Goal: Task Accomplishment & Management: Use online tool/utility

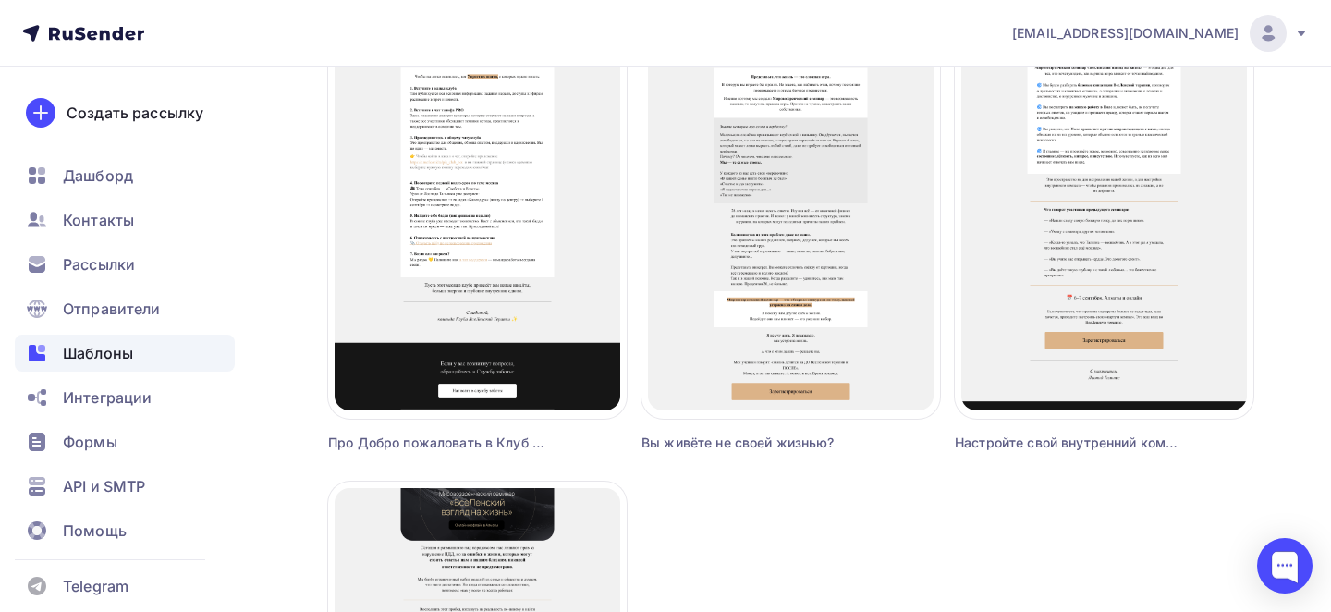
scroll to position [2335, 0]
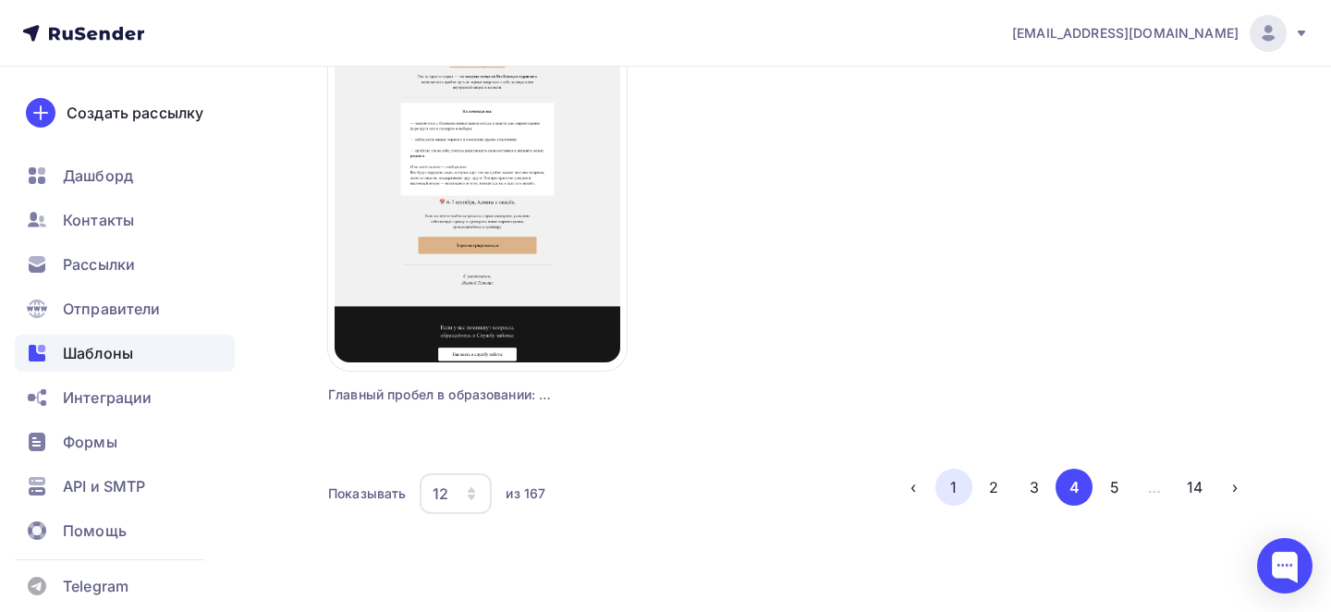
click at [971, 492] on button "1" at bounding box center [954, 487] width 37 height 37
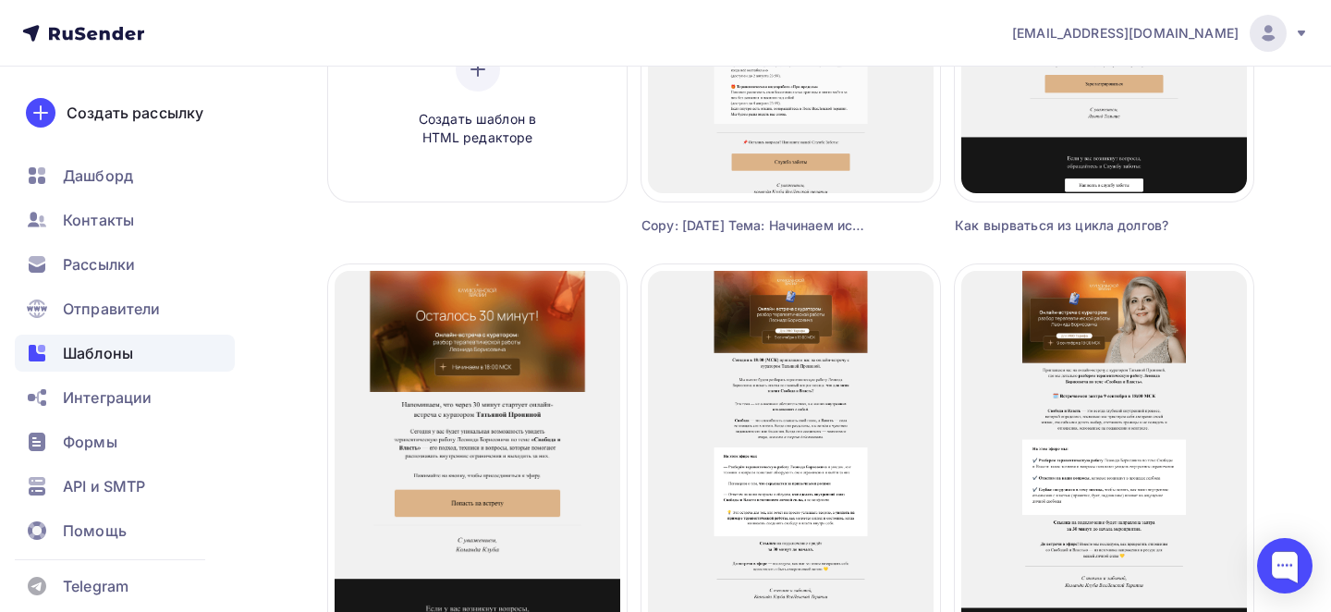
scroll to position [476, 0]
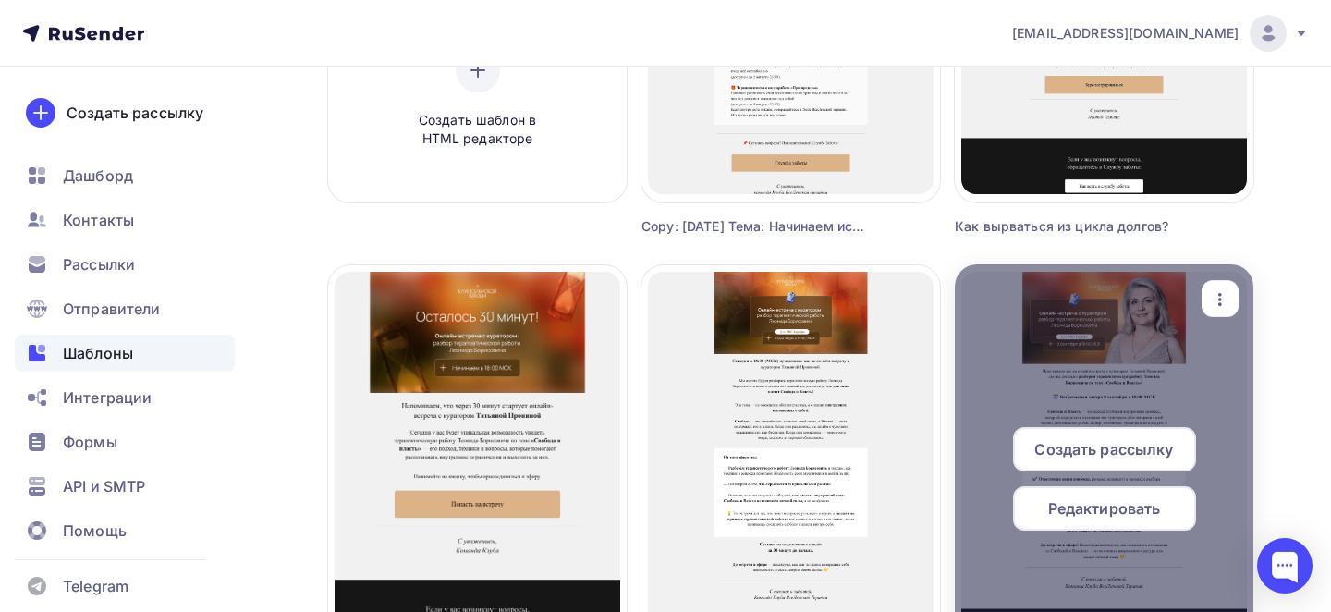
click at [1236, 309] on div "button" at bounding box center [1220, 299] width 37 height 36
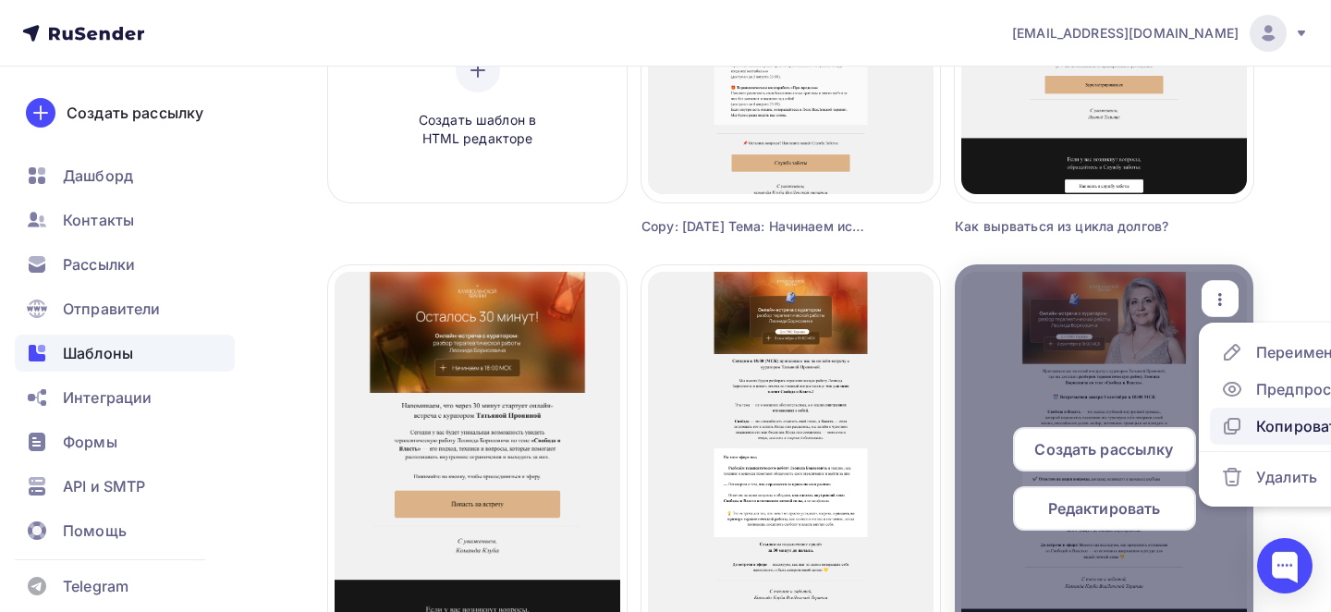
click at [1251, 417] on div "Копировать" at bounding box center [1283, 426] width 124 height 22
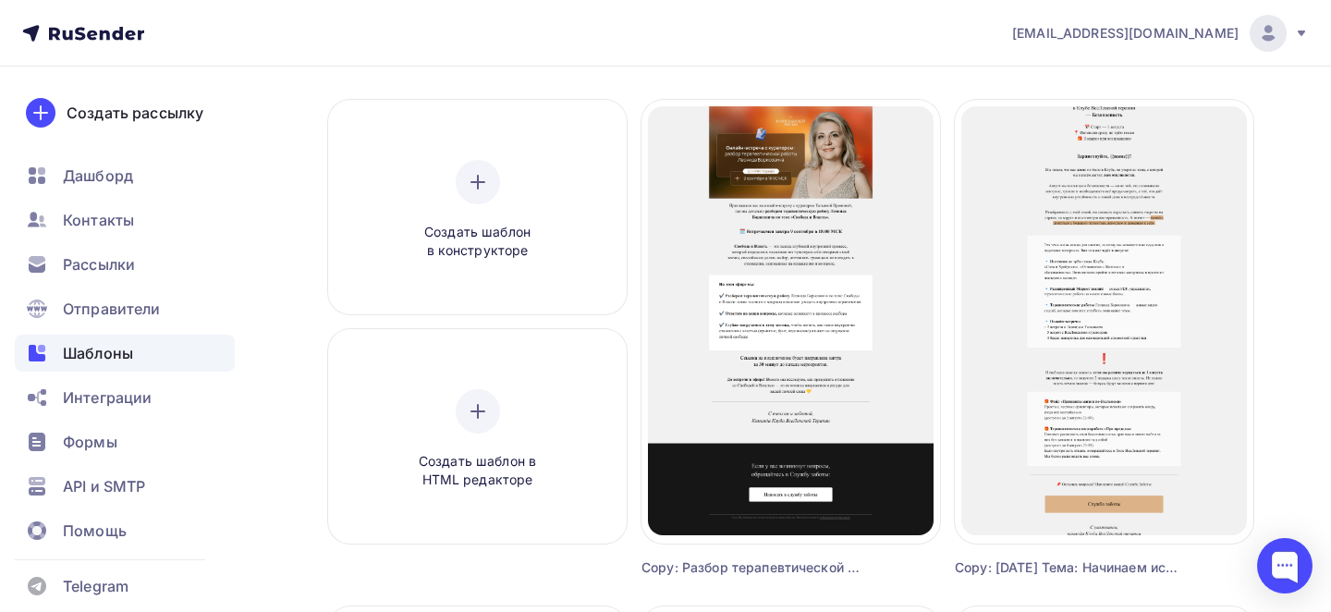
scroll to position [137, 0]
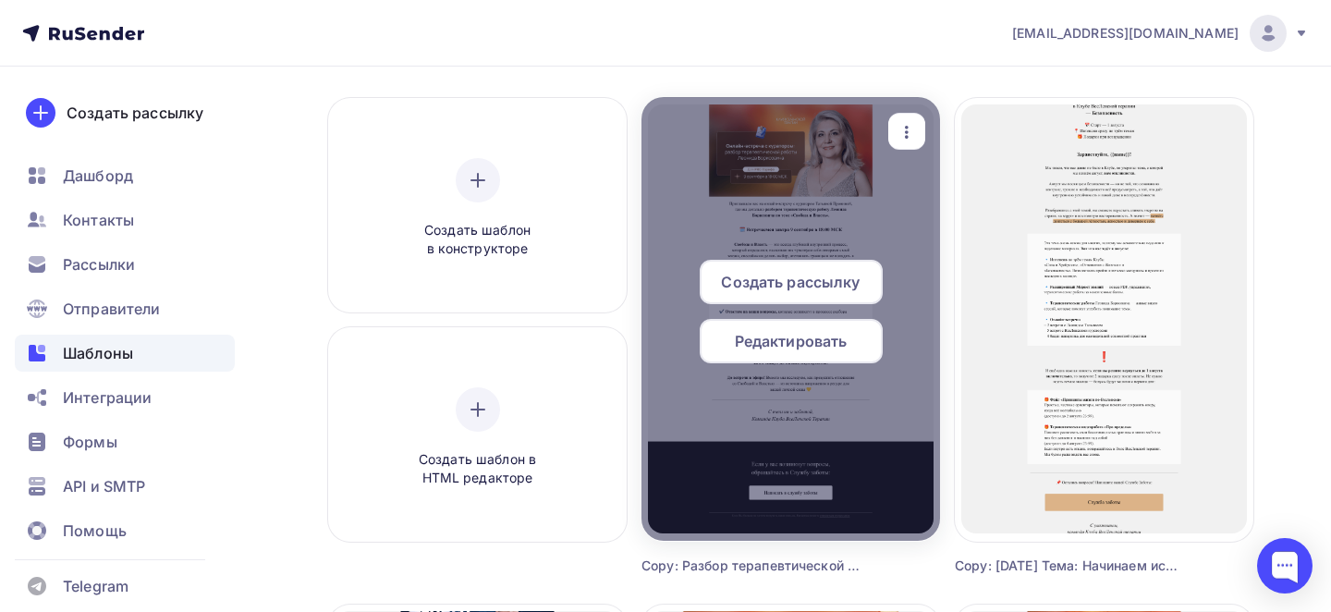
click at [900, 131] on icon "button" at bounding box center [907, 132] width 22 height 22
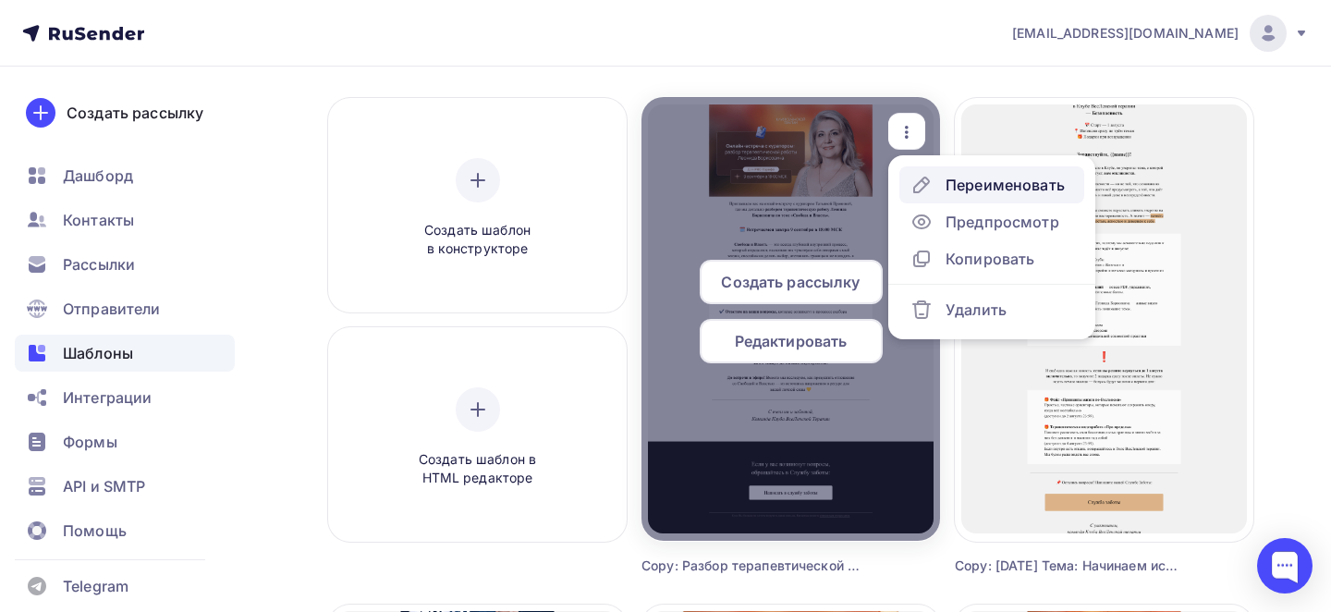
click at [950, 186] on div "Переименовать" at bounding box center [1005, 185] width 119 height 22
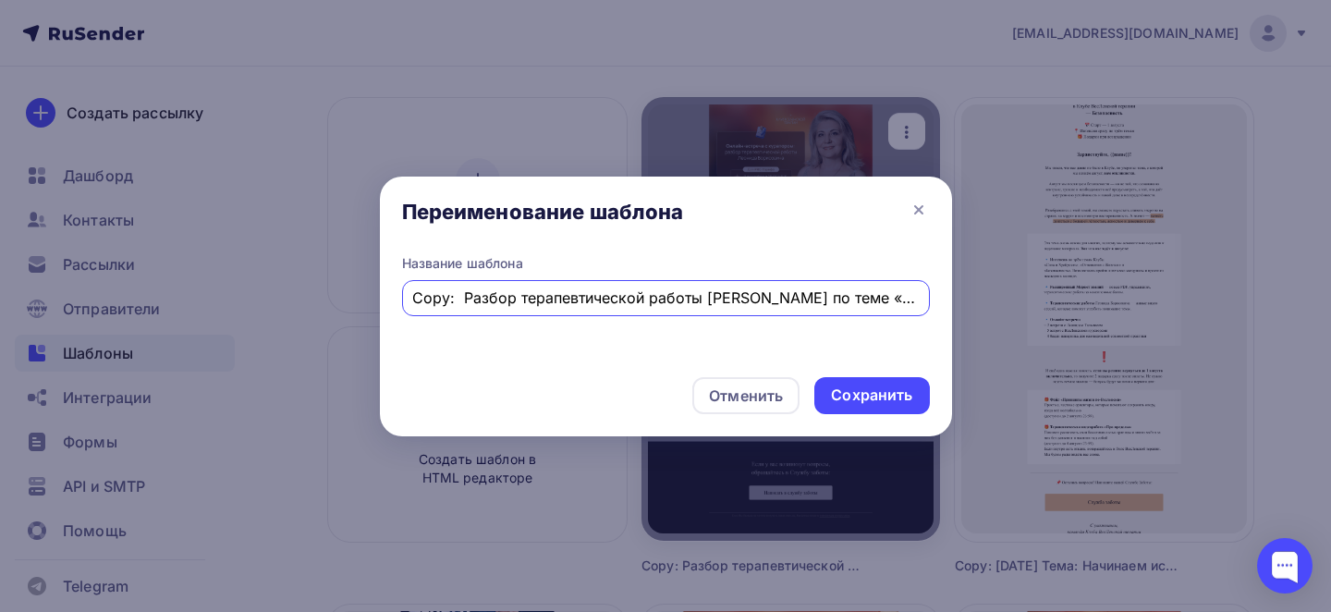
scroll to position [0, 220]
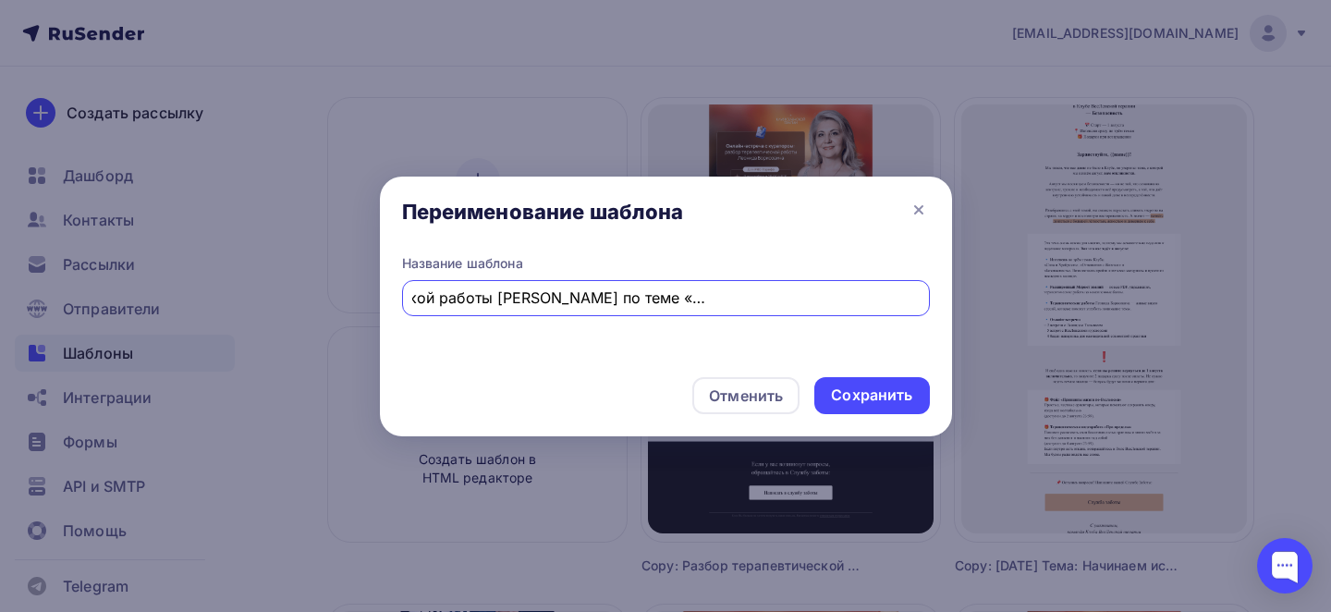
click at [647, 291] on input "Copy: Разбор терапевтической работы [PERSON_NAME] по теме «Свобода и Власть» уж…" at bounding box center [665, 298] width 507 height 22
paste input "Групповая практика уже [DATE]!"
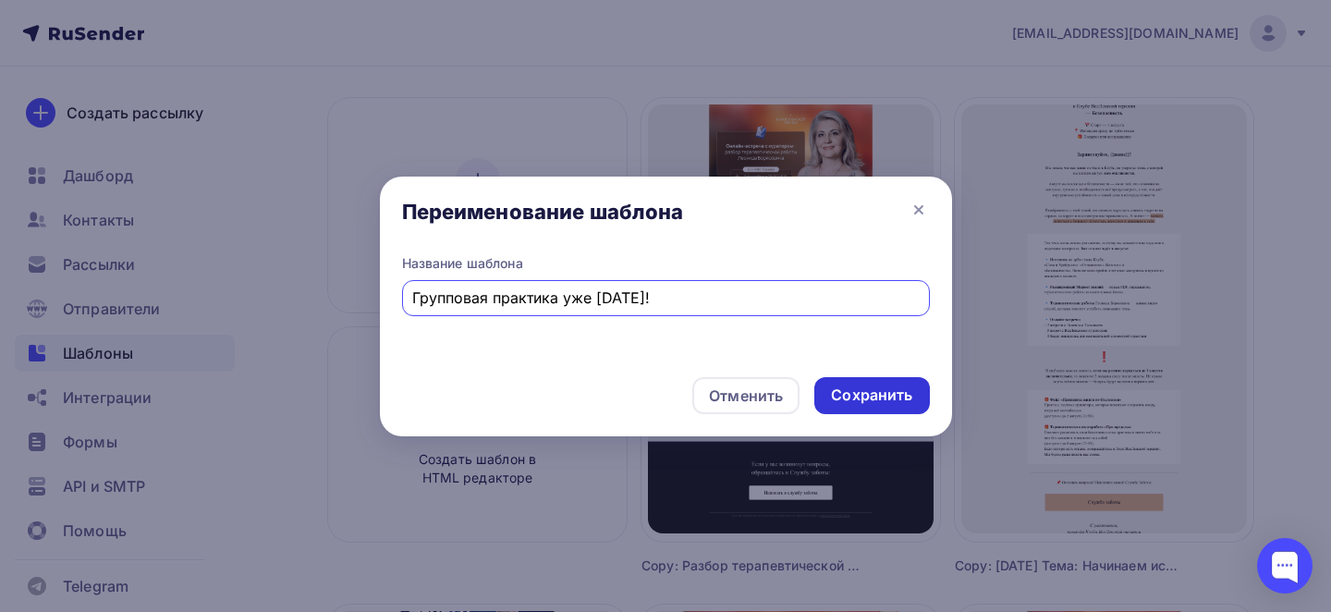
type input "Групповая практика уже [DATE]!"
click at [865, 389] on div "Сохранить" at bounding box center [871, 395] width 81 height 21
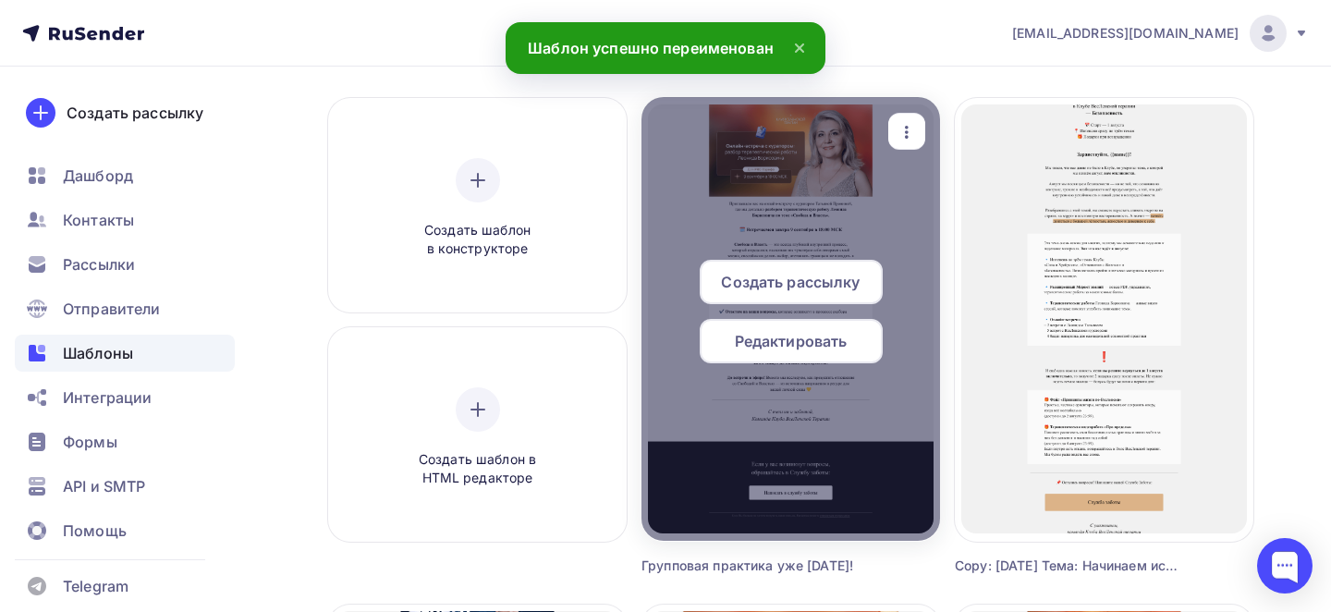
click at [783, 335] on span "Редактировать" at bounding box center [791, 341] width 113 height 22
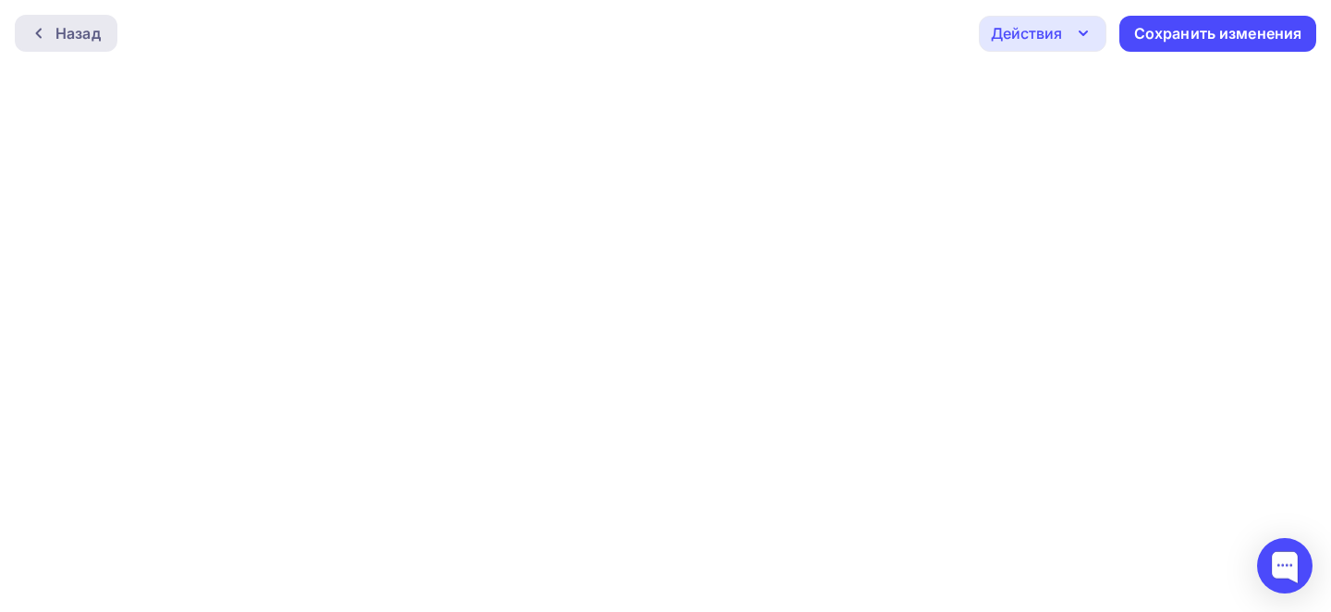
click at [69, 40] on div "Назад" at bounding box center [77, 33] width 45 height 22
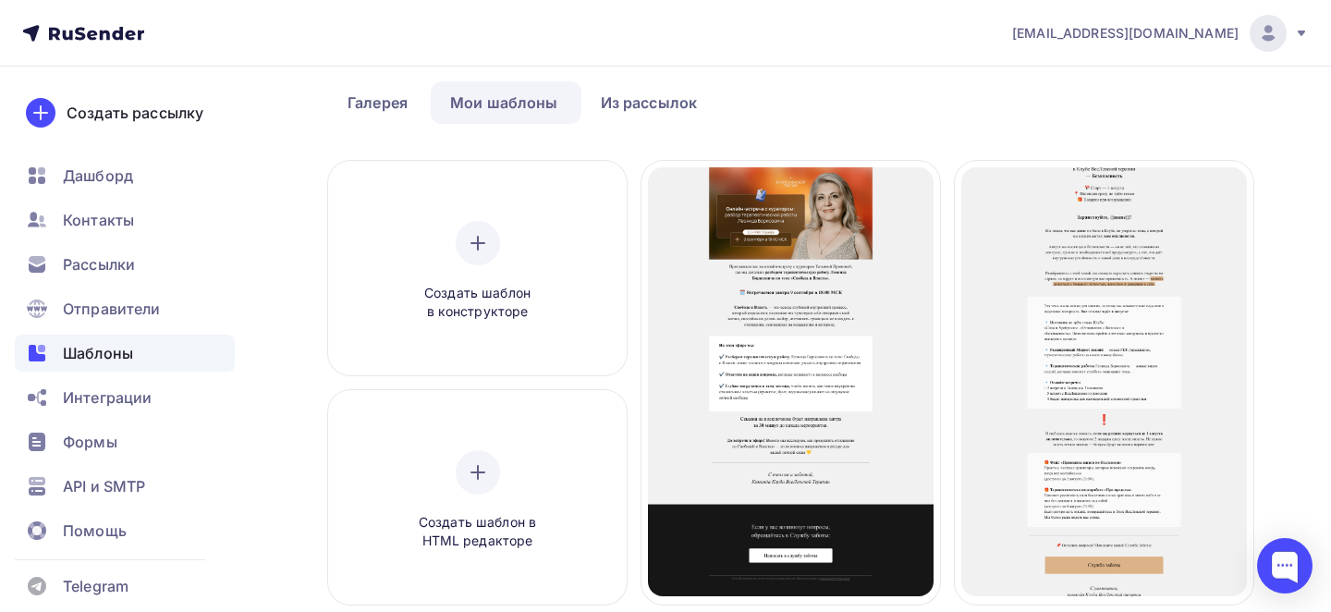
scroll to position [103, 0]
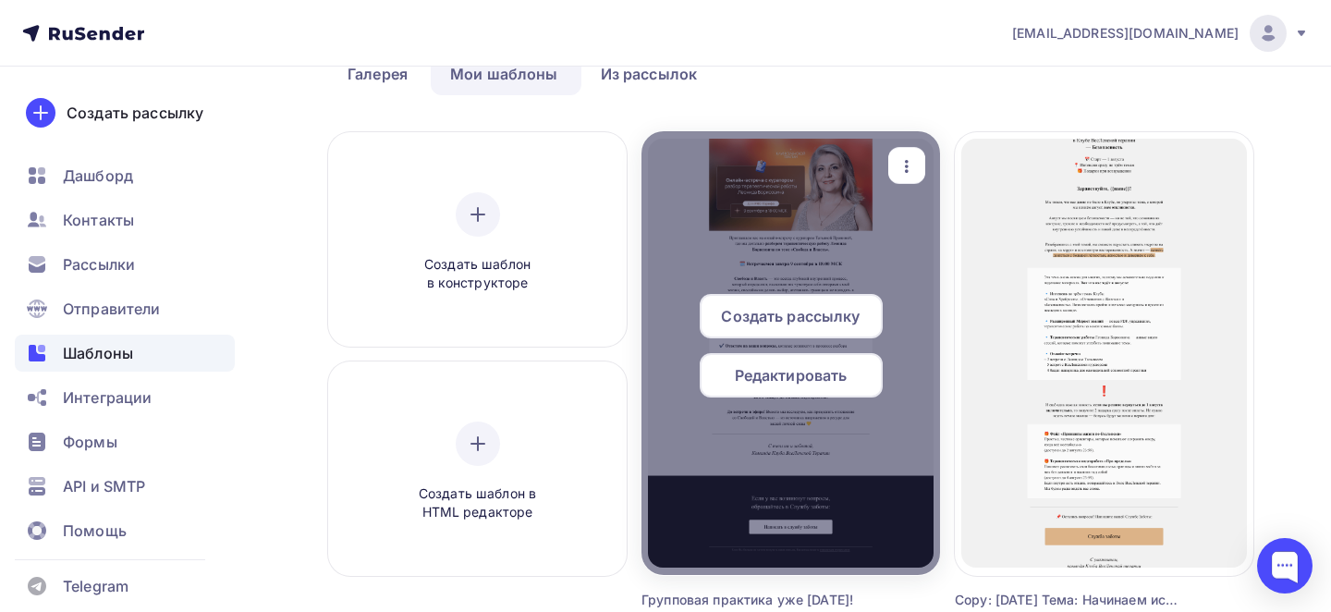
click at [779, 364] on span "Редактировать" at bounding box center [791, 375] width 113 height 22
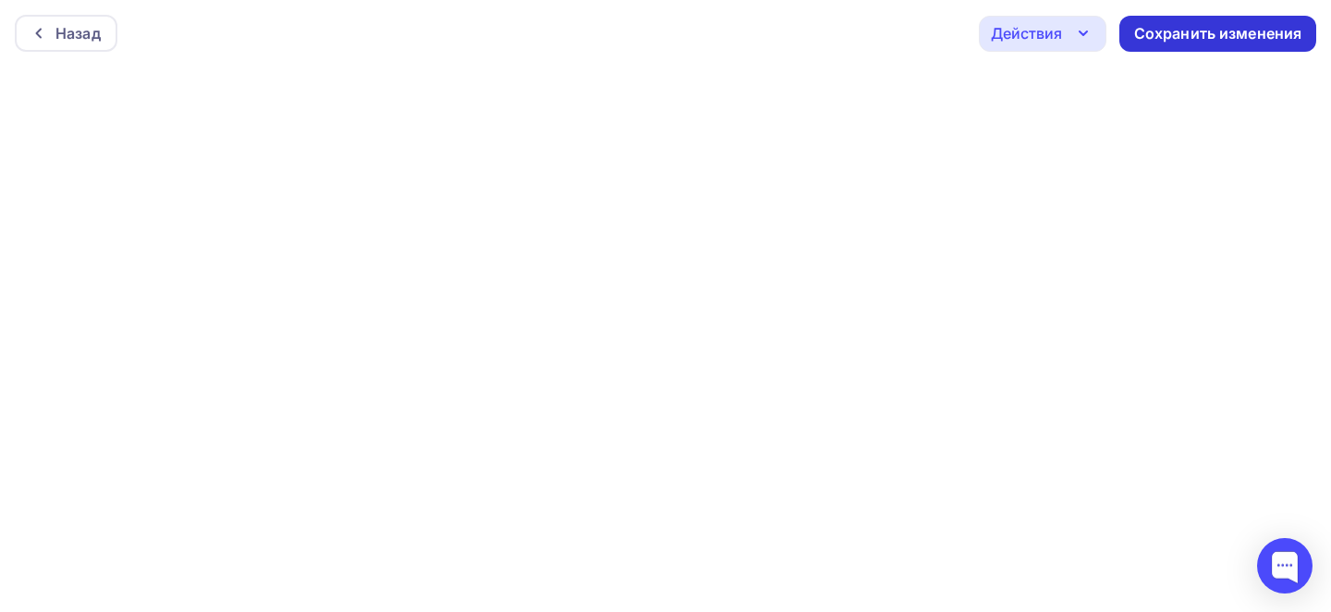
click at [1233, 32] on div "Сохранить изменения" at bounding box center [1219, 33] width 168 height 21
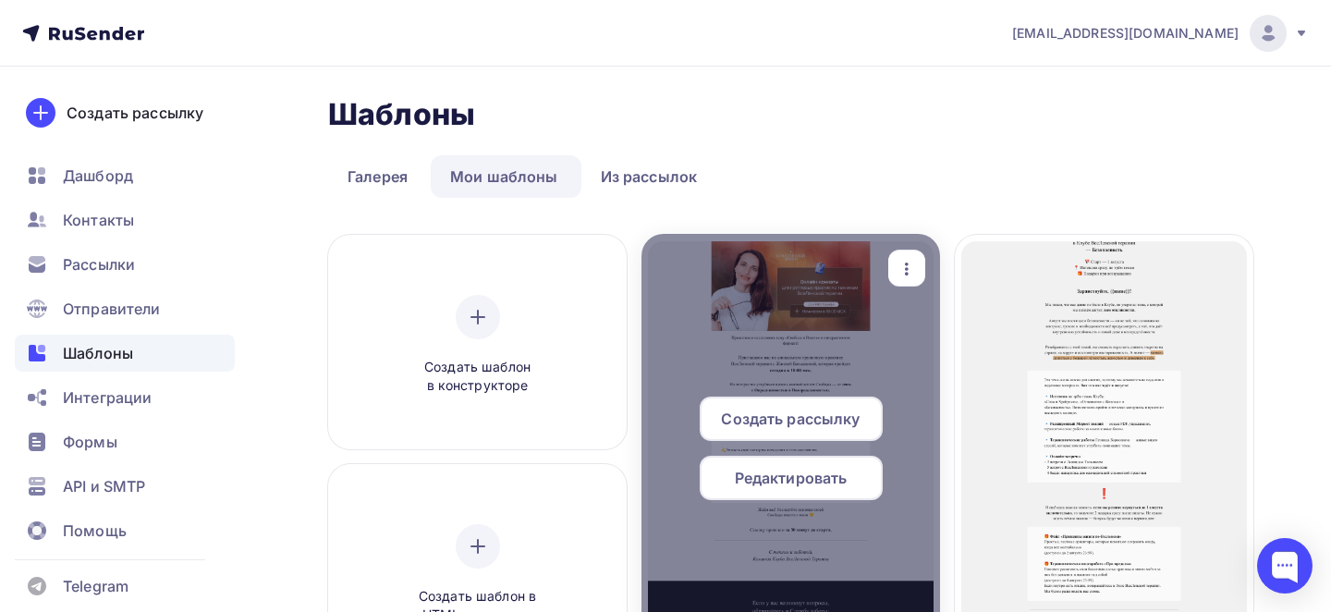
click at [908, 276] on icon "button" at bounding box center [907, 269] width 22 height 22
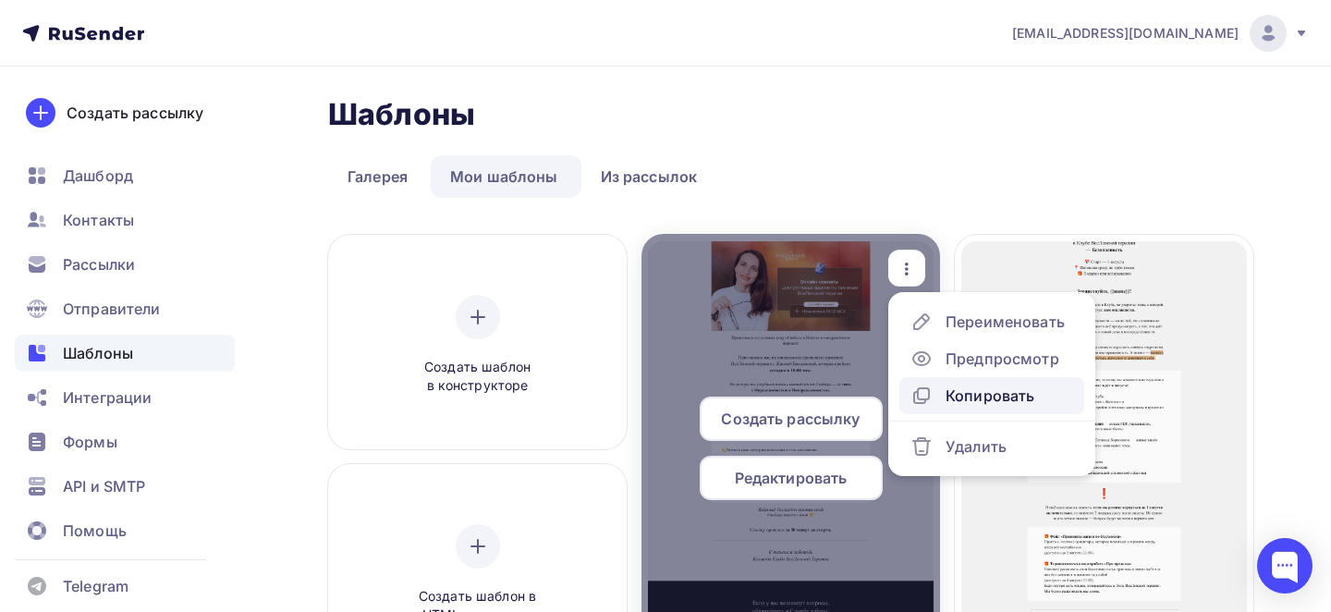
click at [951, 386] on div "Копировать" at bounding box center [990, 396] width 89 height 22
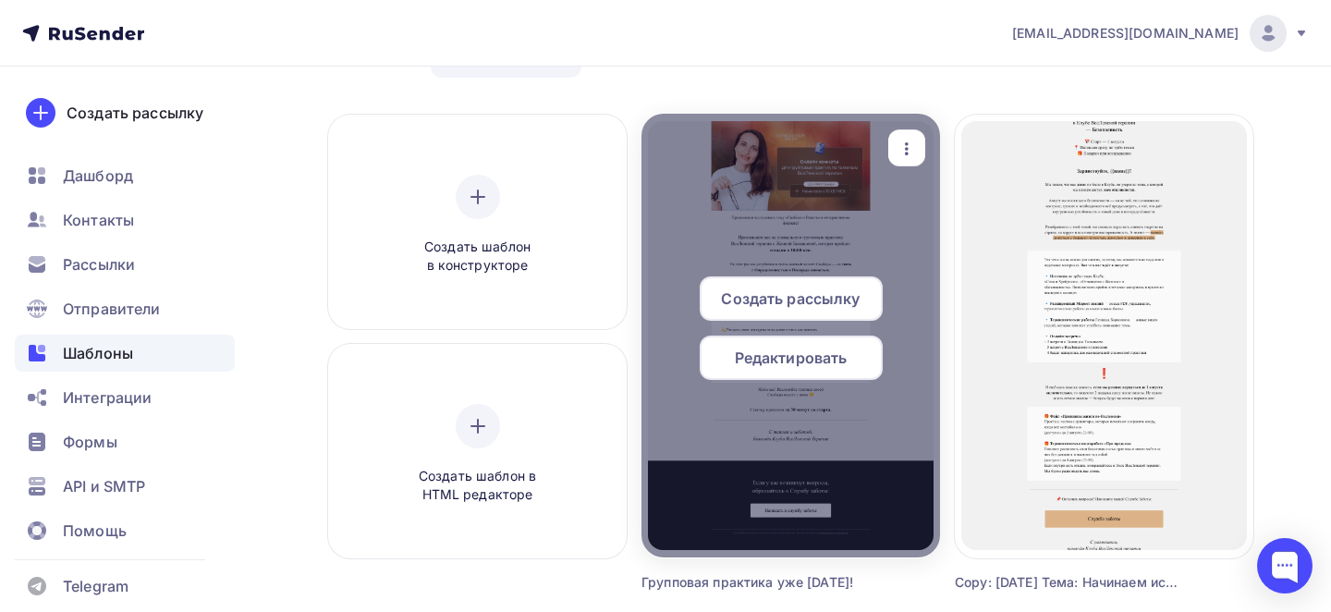
scroll to position [122, 0]
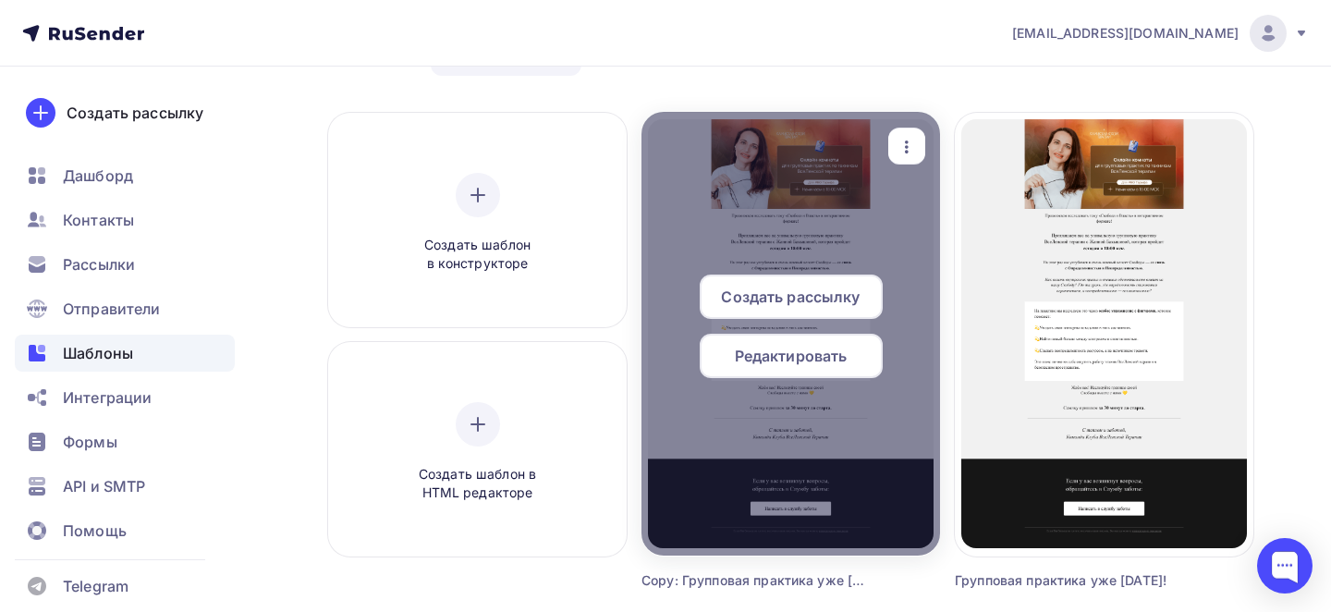
click at [908, 127] on div at bounding box center [791, 334] width 299 height 444
click at [911, 143] on icon "button" at bounding box center [907, 147] width 22 height 22
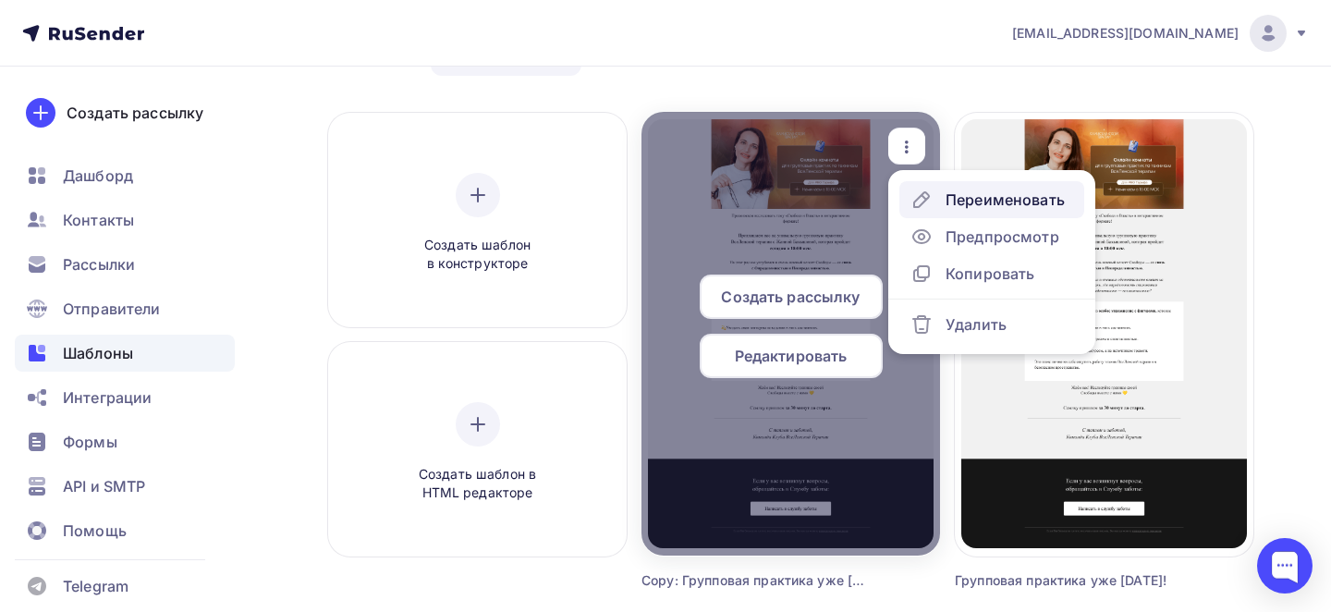
click at [968, 196] on div "Переименовать" at bounding box center [1005, 200] width 119 height 22
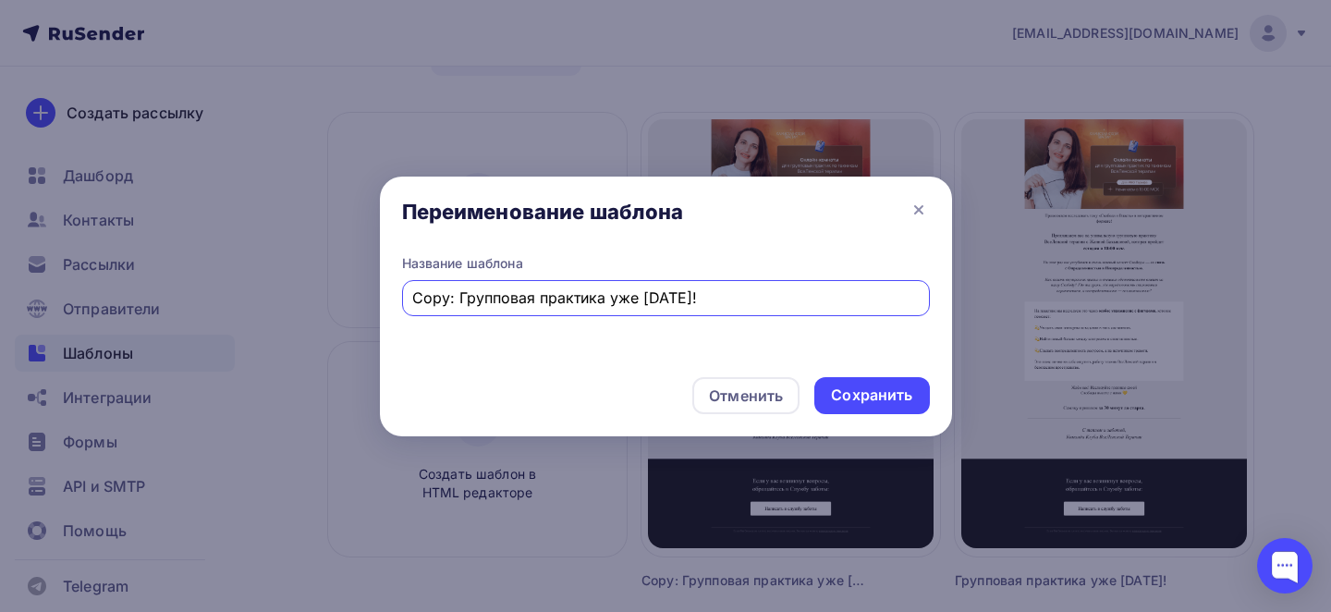
click at [596, 292] on input "Copy: Групповая практика уже [DATE]!" at bounding box center [665, 298] width 507 height 22
paste input "Через 30 минут начнется наша встреча"
type input "Через 30 минут начнется наша встреча!"
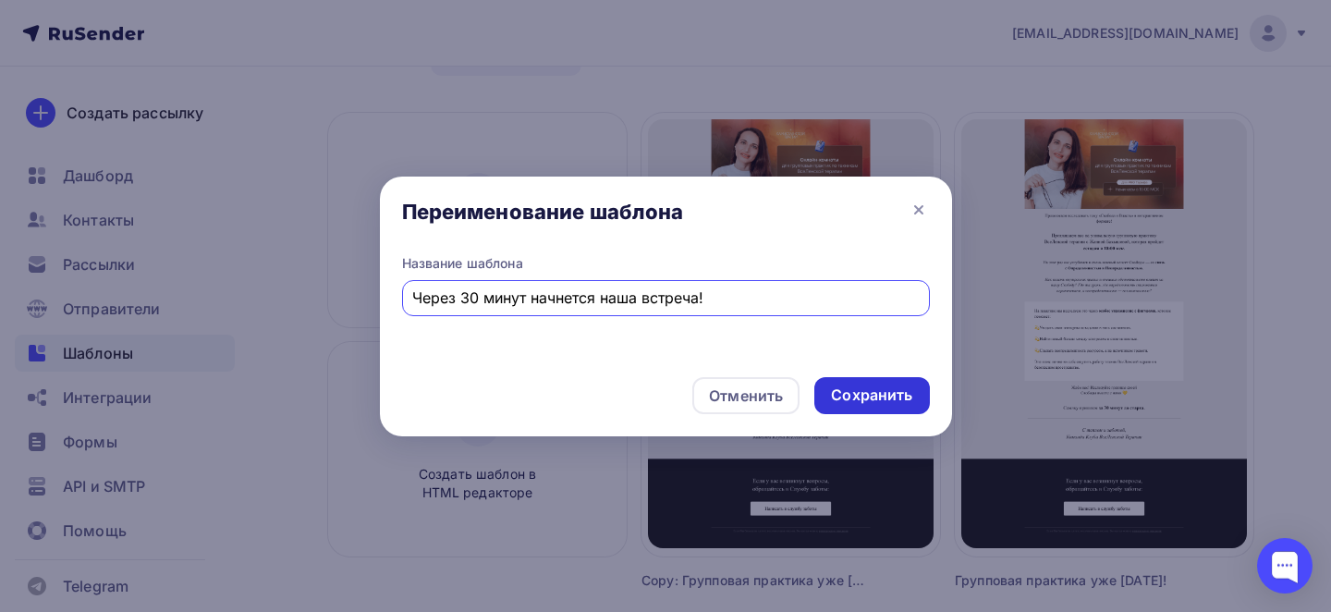
click at [887, 399] on div "Сохранить" at bounding box center [871, 395] width 81 height 21
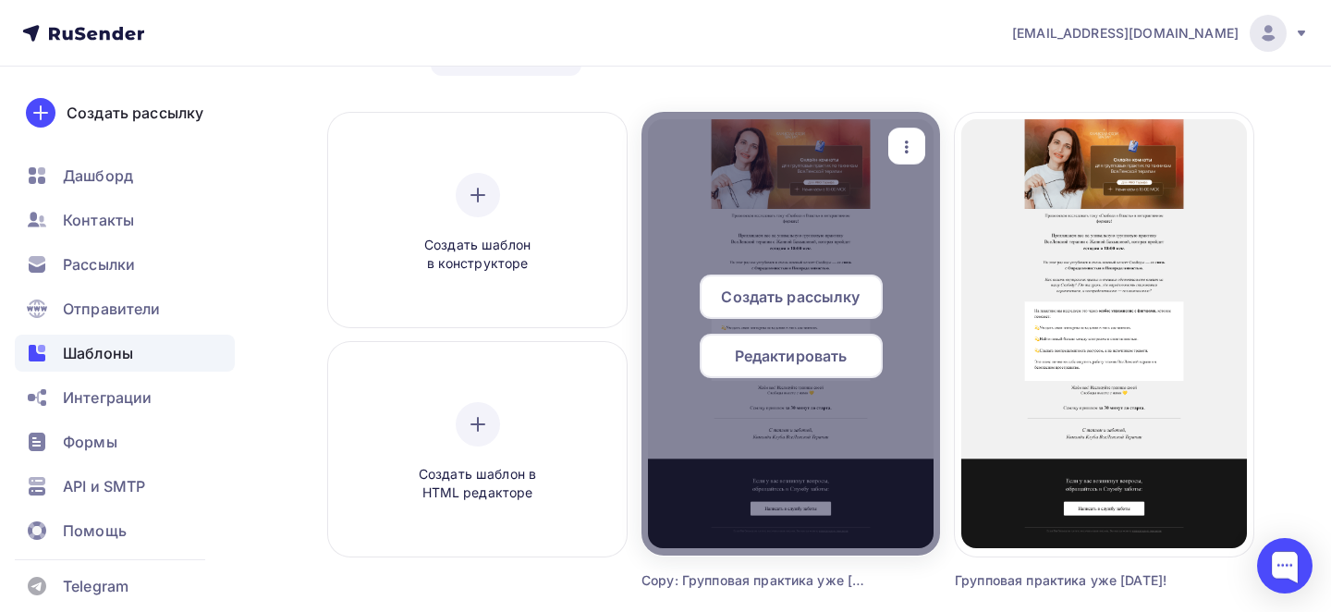
click at [797, 365] on span "Редактировать" at bounding box center [791, 356] width 113 height 22
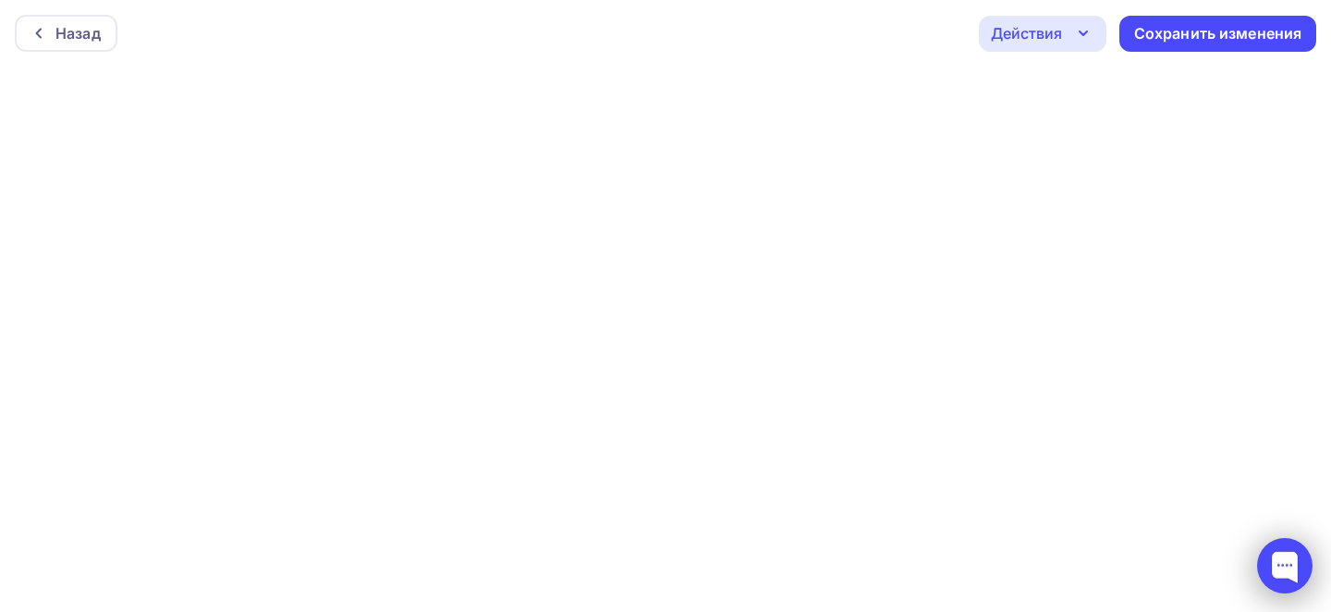
click at [1282, 533] on div at bounding box center [1285, 566] width 79 height 79
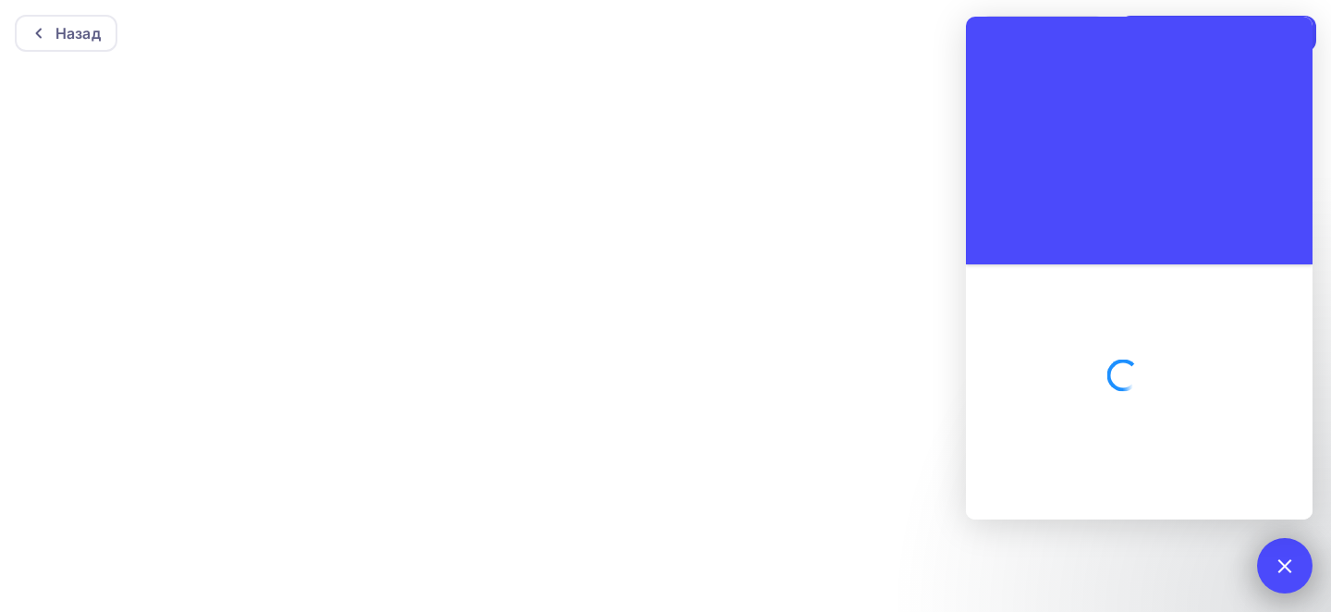
click at [1277, 562] on div at bounding box center [1284, 565] width 25 height 25
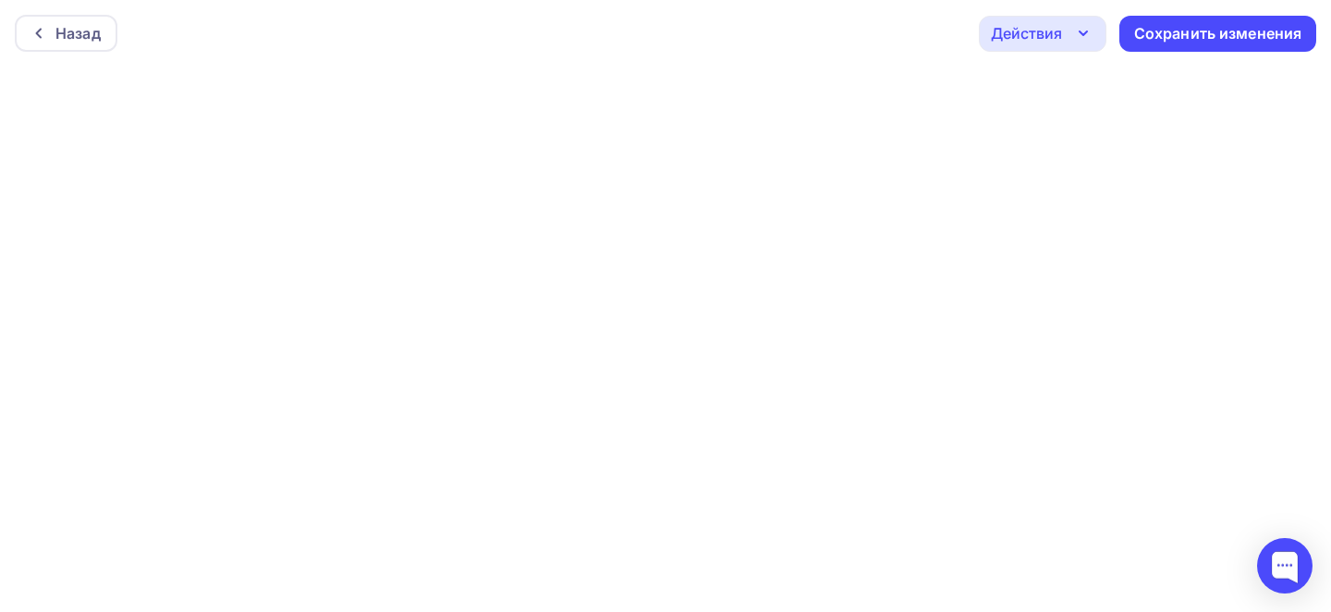
click at [1282, 410] on div at bounding box center [1139, 523] width 347 height 248
click at [1166, 42] on div "Сохранить изменения" at bounding box center [1219, 33] width 168 height 21
